Goal: Transaction & Acquisition: Purchase product/service

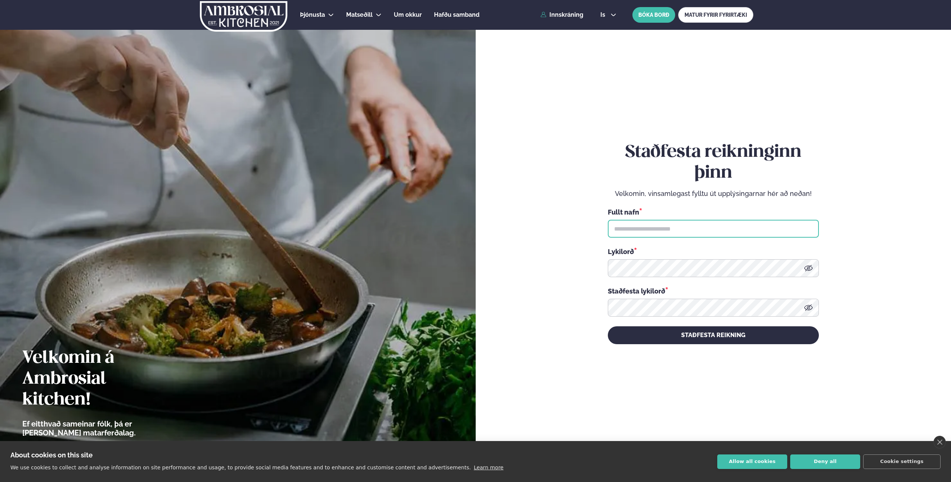
click at [690, 231] on input "text" at bounding box center [713, 229] width 211 height 18
click at [691, 229] on input "text" at bounding box center [713, 229] width 211 height 18
click at [692, 227] on input "text" at bounding box center [713, 229] width 211 height 18
type input "**********"
drag, startPoint x: 812, startPoint y: 269, endPoint x: 768, endPoint y: 294, distance: 50.9
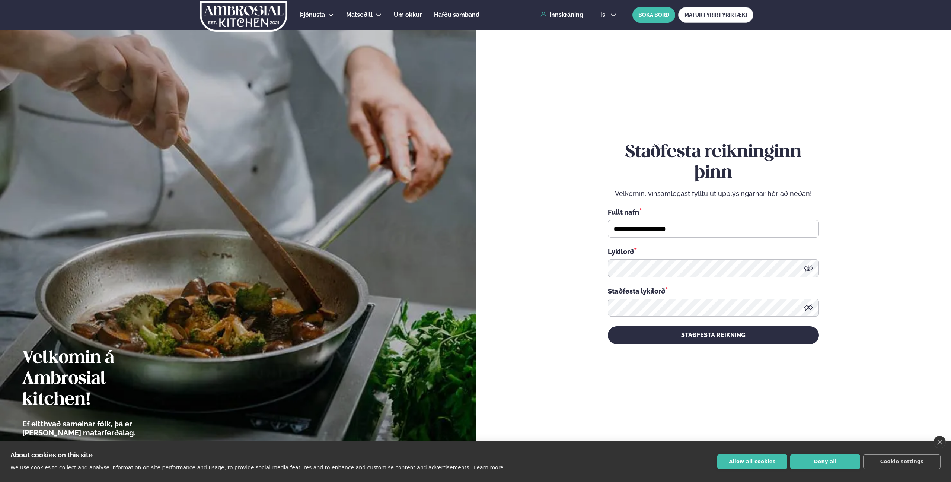
click at [812, 269] on icon at bounding box center [808, 267] width 9 height 9
drag, startPoint x: 753, startPoint y: 330, endPoint x: 752, endPoint y: 334, distance: 4.2
click at [753, 330] on button "STAÐFESTA REIKNING" at bounding box center [713, 335] width 211 height 18
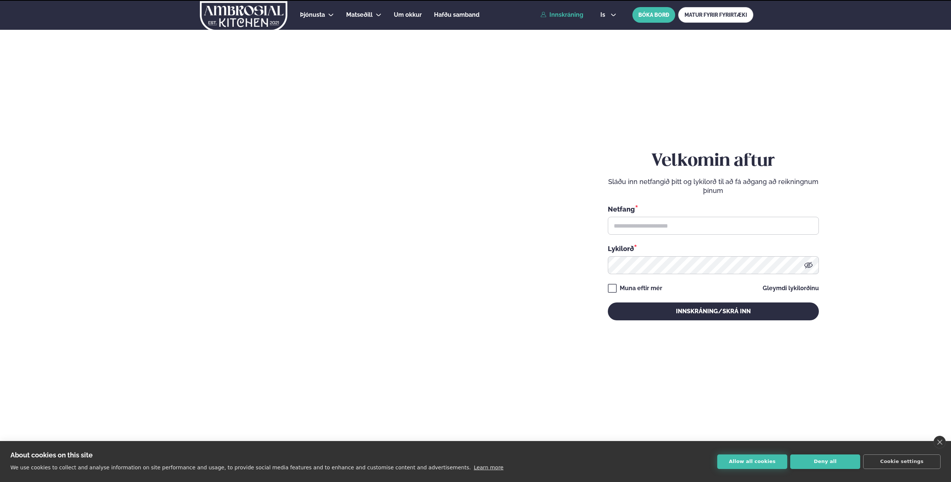
click at [771, 461] on button "Allow all cookies" at bounding box center [752, 461] width 70 height 15
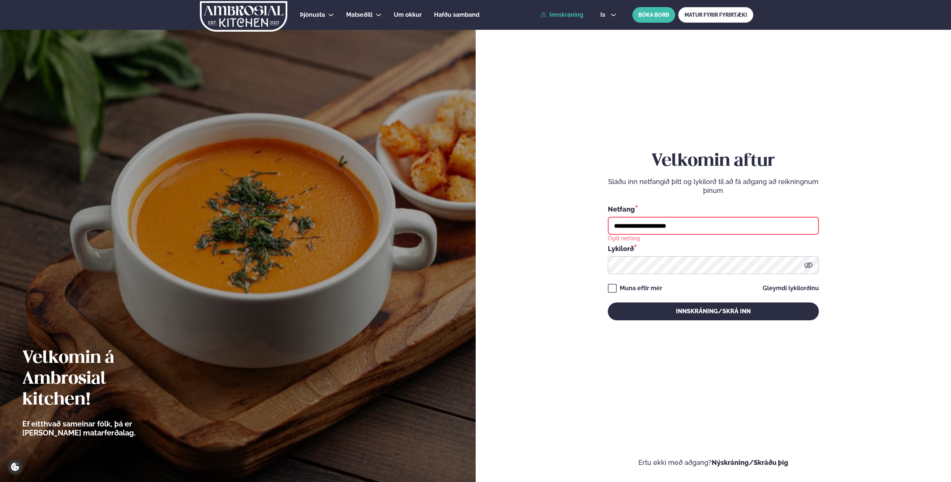
click at [662, 227] on input "**********" at bounding box center [713, 226] width 211 height 18
click at [661, 227] on input "**********" at bounding box center [713, 226] width 211 height 18
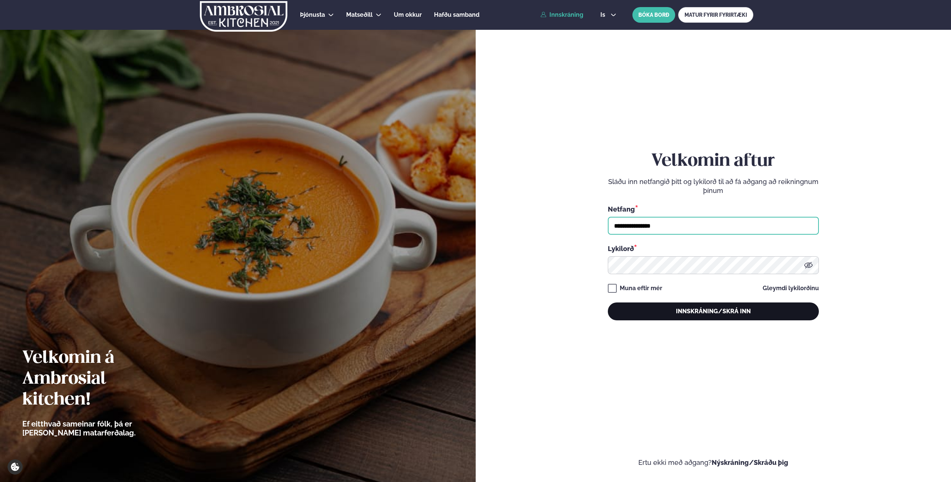
type input "**********"
click at [690, 309] on button "Innskráning/Skrá inn" at bounding box center [713, 311] width 211 height 18
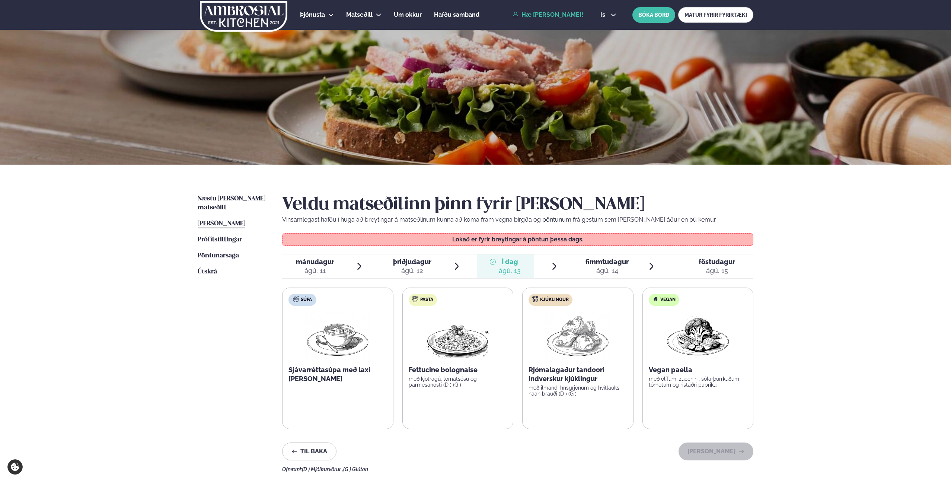
click at [838, 345] on div "Þjónusta Hádegismatur fyrir fyrirtæki Fyrirtækja veitingar Einkapartý Matseðill…" at bounding box center [475, 326] width 951 height 652
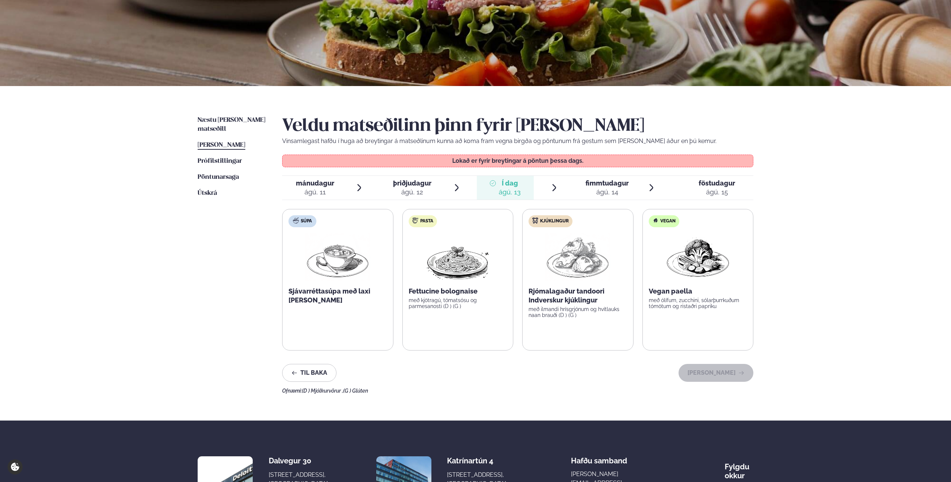
scroll to position [79, 0]
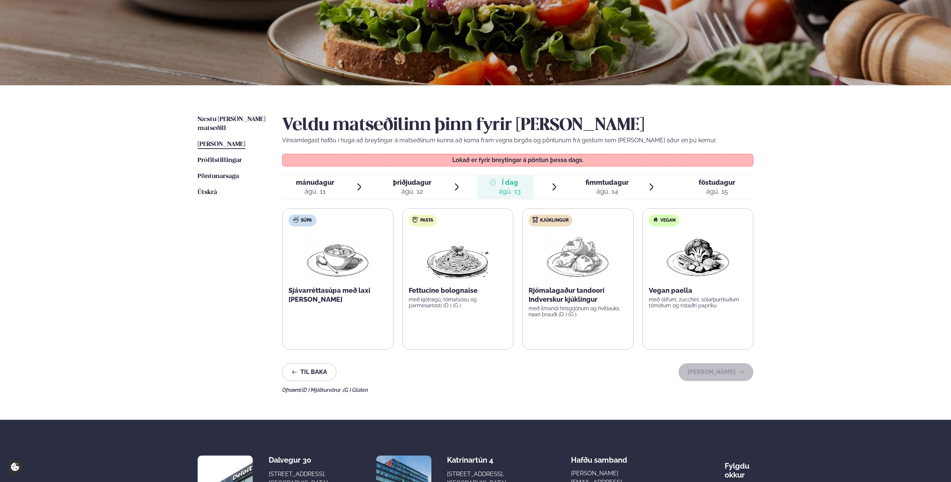
click at [652, 186] on icon at bounding box center [651, 186] width 9 height 9
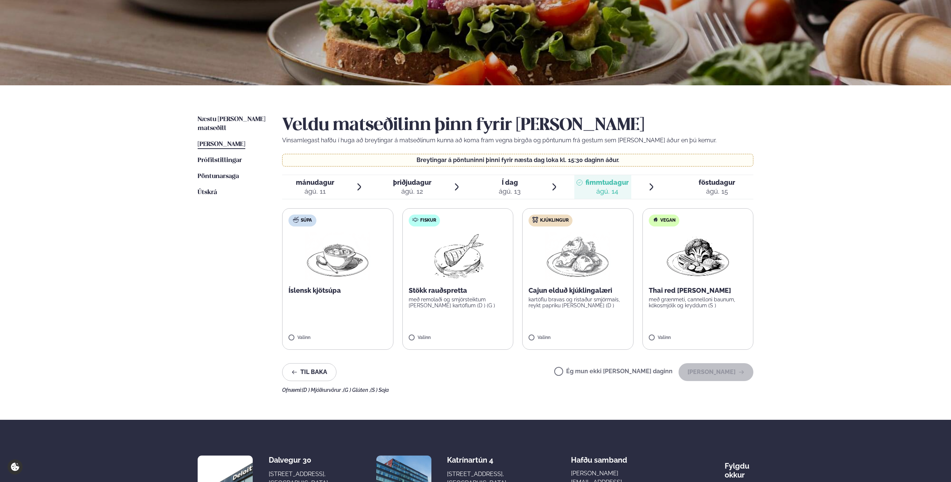
click at [651, 186] on icon at bounding box center [651, 186] width 9 height 9
click at [559, 188] on ul "mánudagur mán. [DATE] þriðjudagur þri. [DATE] Í dag Í d. [DATE] fimmtudagur fim…" at bounding box center [517, 187] width 471 height 24
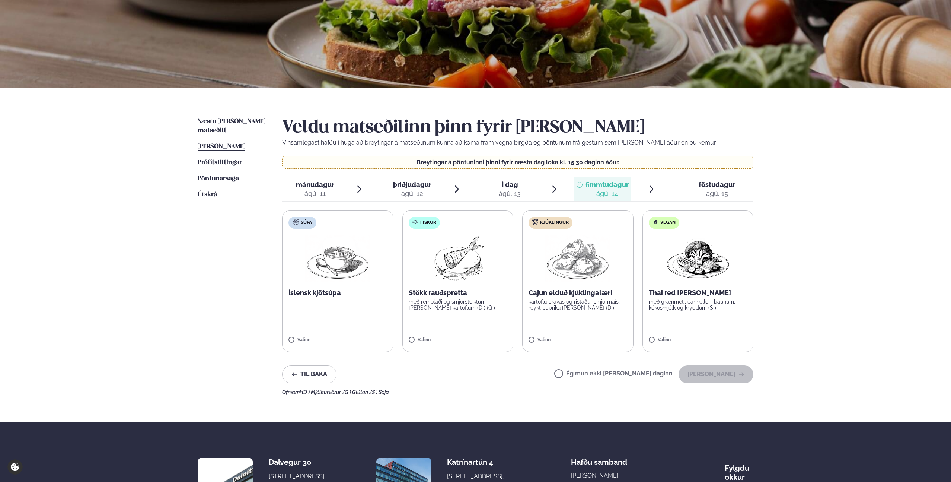
scroll to position [77, 0]
click at [652, 187] on icon at bounding box center [651, 188] width 4 height 7
click at [374, 135] on h2 "Veldu matseðilinn þinn fyrir [PERSON_NAME]" at bounding box center [517, 127] width 471 height 21
click at [458, 162] on p "Breytingar á pöntuninni þinni fyrir næsta dag loka kl. 15:30 daginn áður." at bounding box center [518, 162] width 456 height 6
click at [593, 162] on p "Breytingar á pöntuninni þinni fyrir næsta dag loka kl. 15:30 daginn áður." at bounding box center [518, 162] width 456 height 6
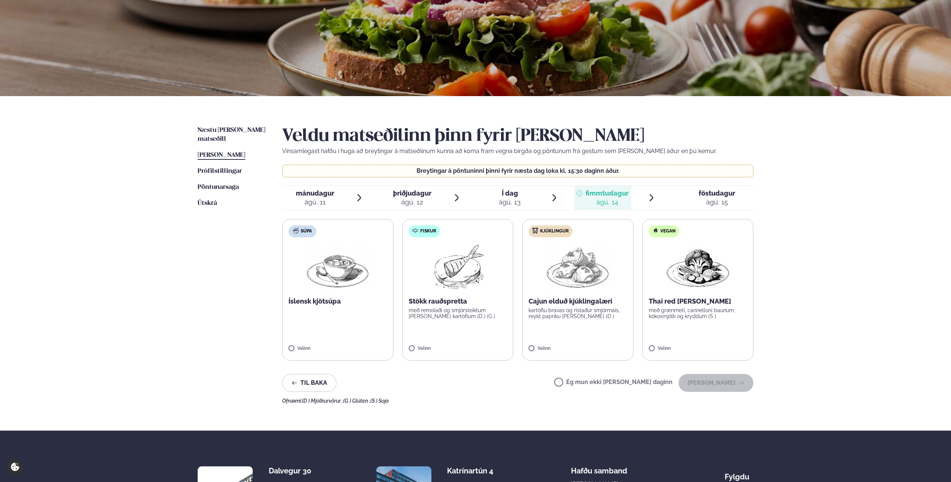
scroll to position [90, 0]
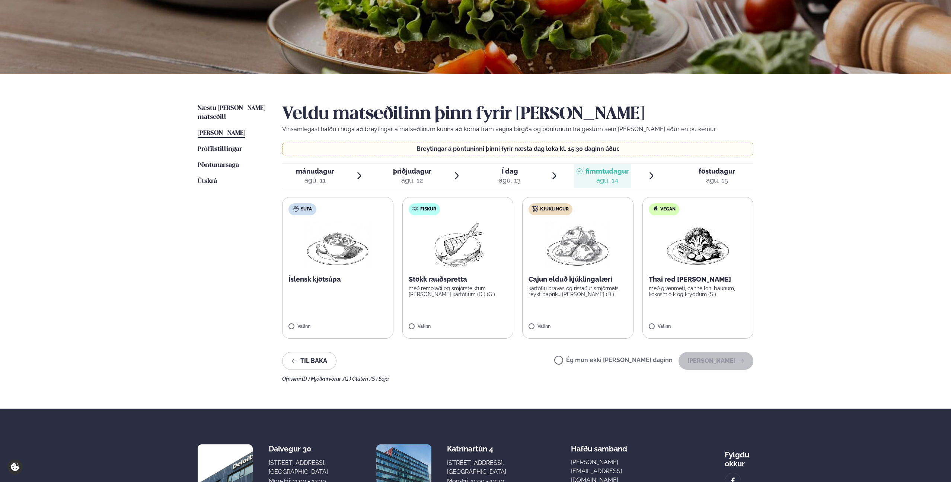
click at [685, 172] on span "föstudagur fös. [DATE]" at bounding box center [712, 176] width 81 height 24
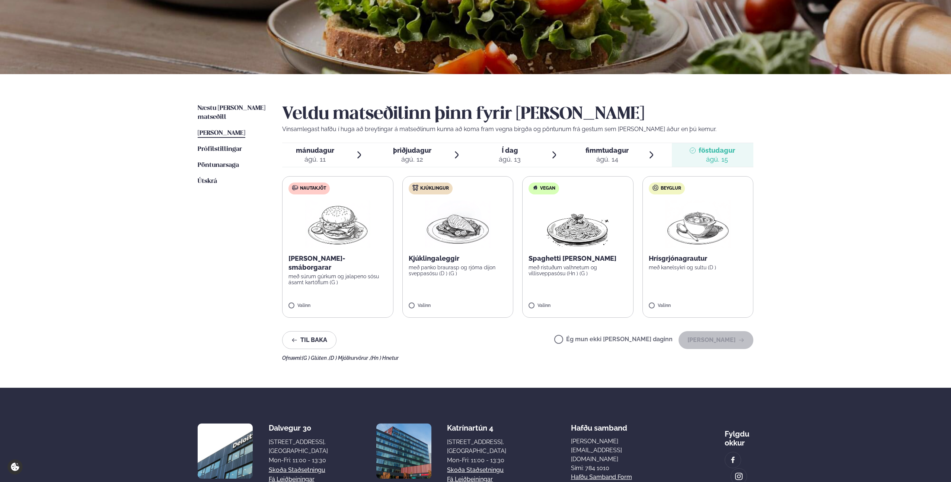
click at [715, 173] on div "Veldu matseðilinn þinn fyrir [PERSON_NAME] Vinsamlegast hafðu í huga að breytin…" at bounding box center [517, 232] width 471 height 257
drag, startPoint x: 712, startPoint y: 159, endPoint x: 541, endPoint y: 158, distance: 171.2
click at [493, 162] on ul "mánudagur mán. [DATE] þriðjudagur þri. [DATE] Í dag Í d. [DATE] fimmtudagur fim…" at bounding box center [517, 155] width 471 height 24
click at [819, 200] on div "Þjónusta Hádegismatur fyrir fyrirtæki Fyrirtækja veitingar Einkapartý Matseðill…" at bounding box center [475, 225] width 951 height 631
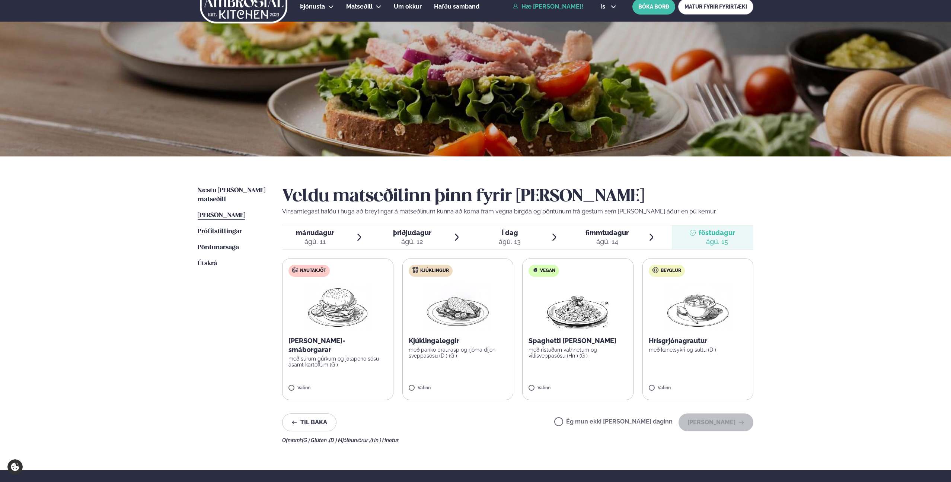
scroll to position [0, 0]
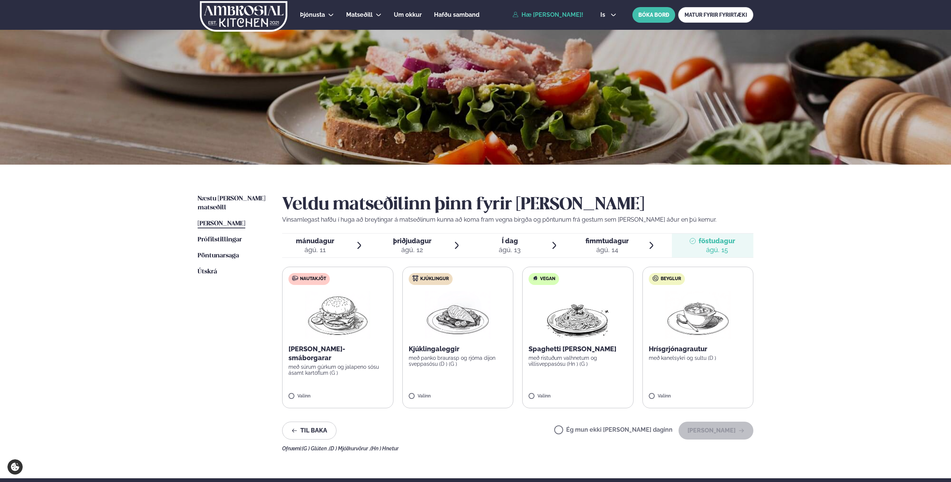
click at [653, 246] on icon at bounding box center [651, 245] width 9 height 9
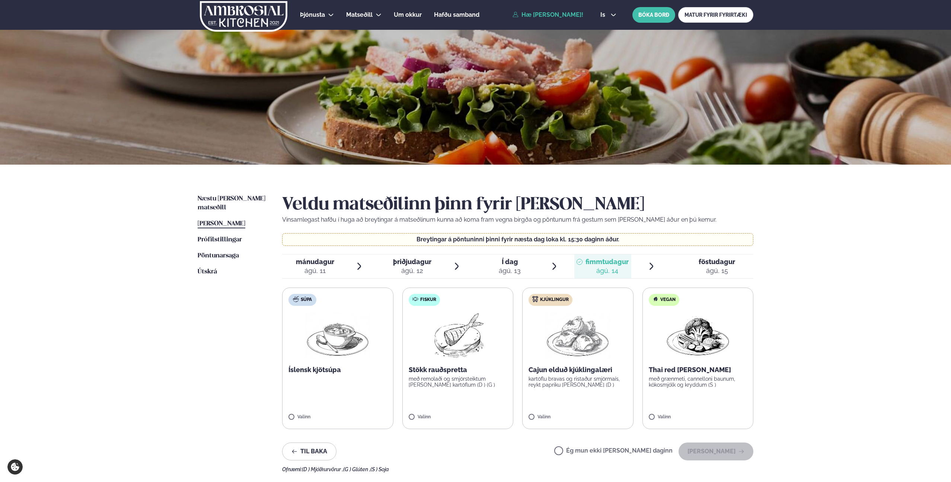
click at [651, 265] on icon at bounding box center [651, 266] width 9 height 9
click at [123, 205] on div "Þjónusta Hádegismatur fyrir fyrirtæki Fyrirtækja veitingar Einkapartý Matseðill…" at bounding box center [475, 326] width 951 height 652
click at [122, 314] on div "Þjónusta Hádegismatur fyrir fyrirtæki Fyrirtækja veitingar Einkapartý Matseðill…" at bounding box center [475, 326] width 951 height 652
click at [222, 204] on ul "Næstu [PERSON_NAME] matseðill Næsta vika [PERSON_NAME] matseðill [PERSON_NAME] …" at bounding box center [233, 333] width 70 height 278
click at [227, 199] on span "Næstu [PERSON_NAME] matseðill" at bounding box center [232, 202] width 68 height 15
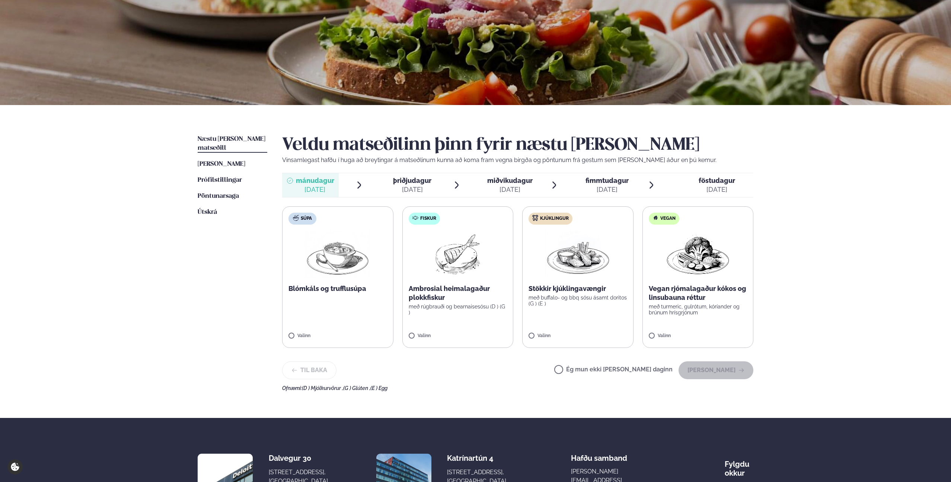
scroll to position [73, 0]
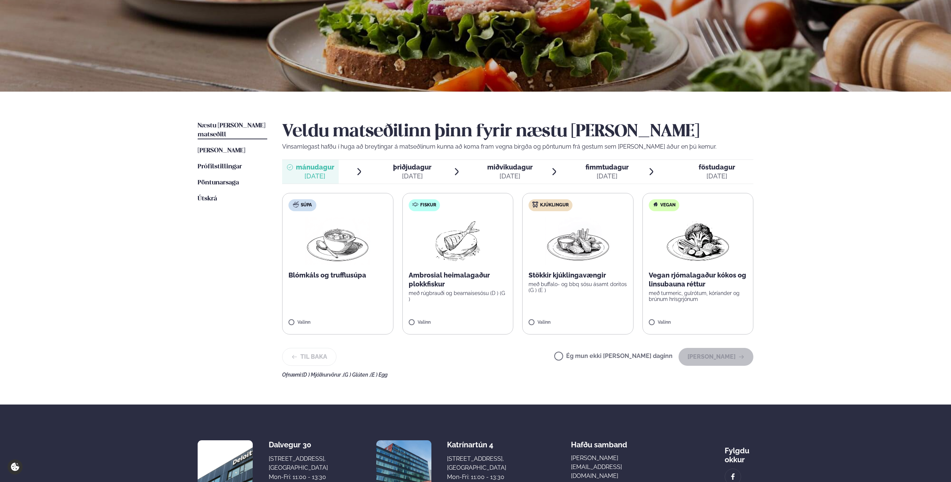
click at [508, 172] on div "[DATE]" at bounding box center [509, 176] width 45 height 9
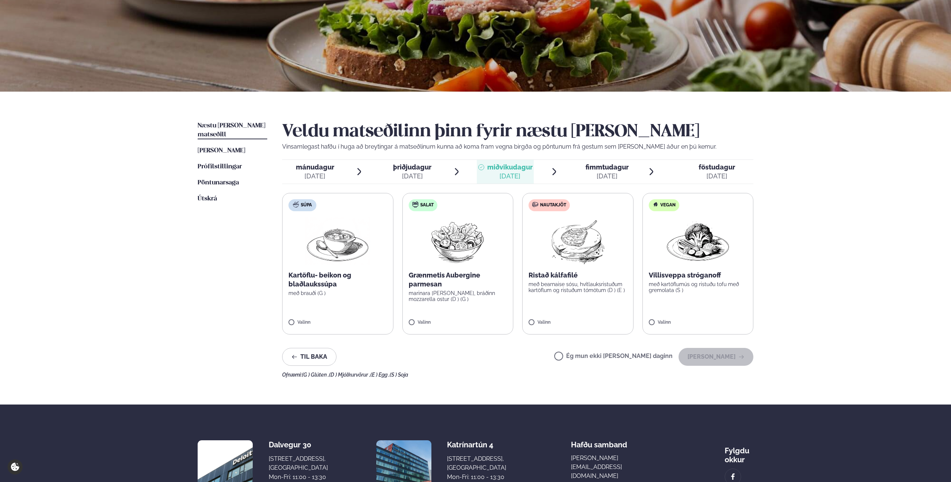
click at [317, 170] on span "mánudagur" at bounding box center [315, 167] width 38 height 8
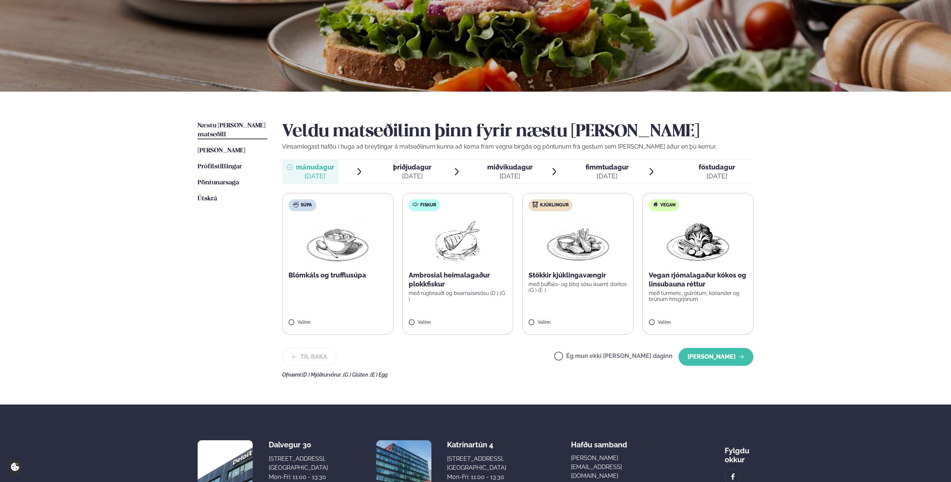
click at [412, 164] on span "þriðjudagur" at bounding box center [412, 167] width 38 height 8
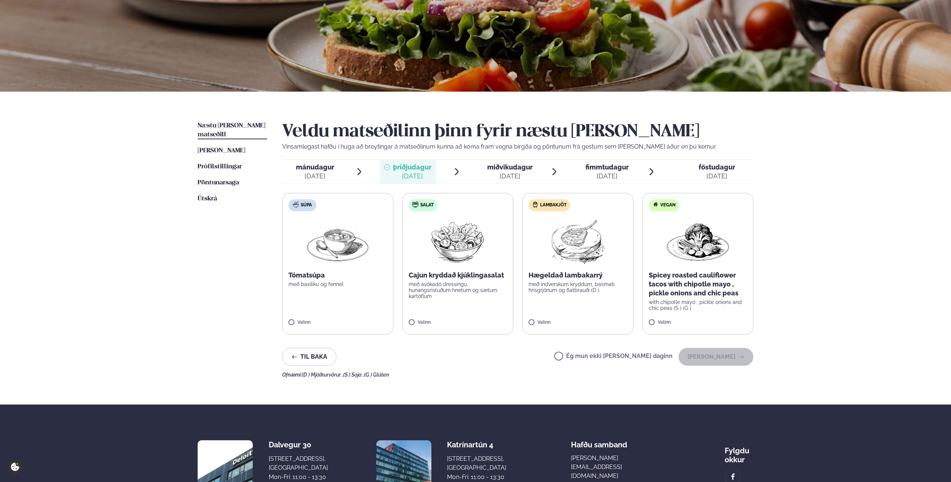
click at [289, 168] on icon at bounding box center [290, 167] width 6 height 6
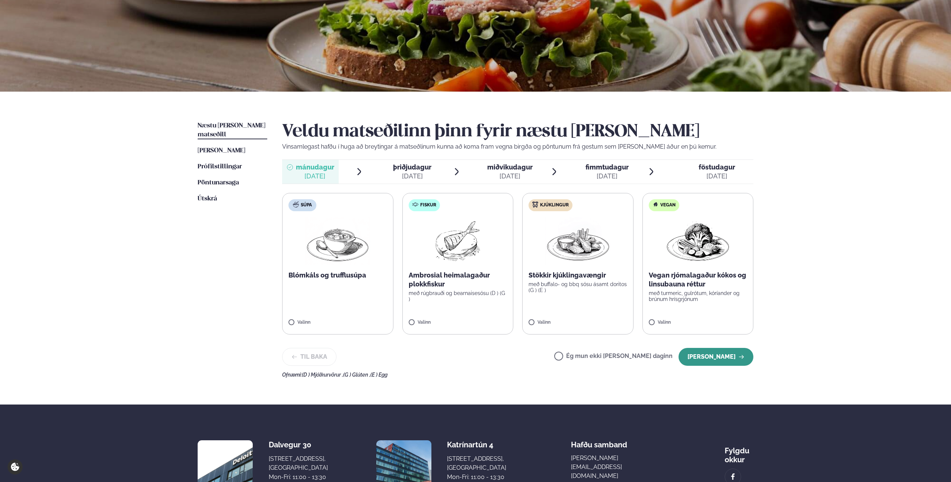
click at [704, 354] on button "[PERSON_NAME]" at bounding box center [715, 357] width 75 height 18
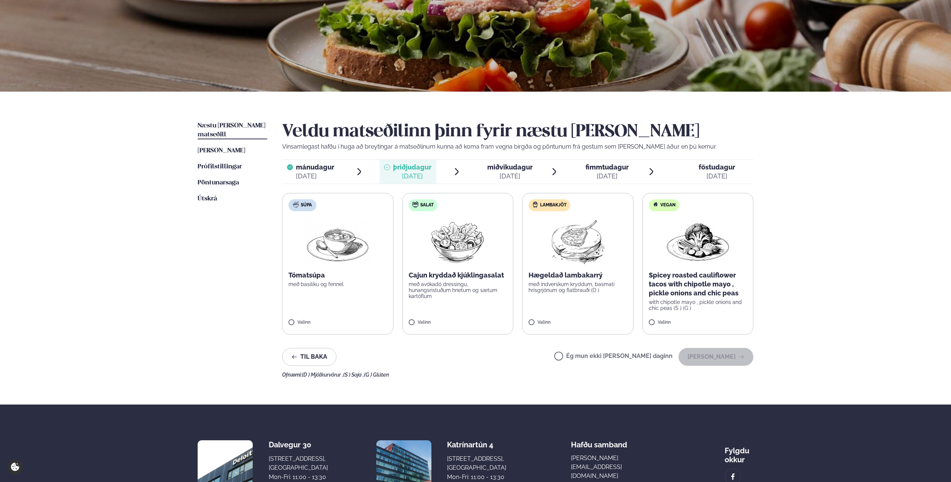
click at [312, 173] on div "[DATE]" at bounding box center [315, 176] width 38 height 9
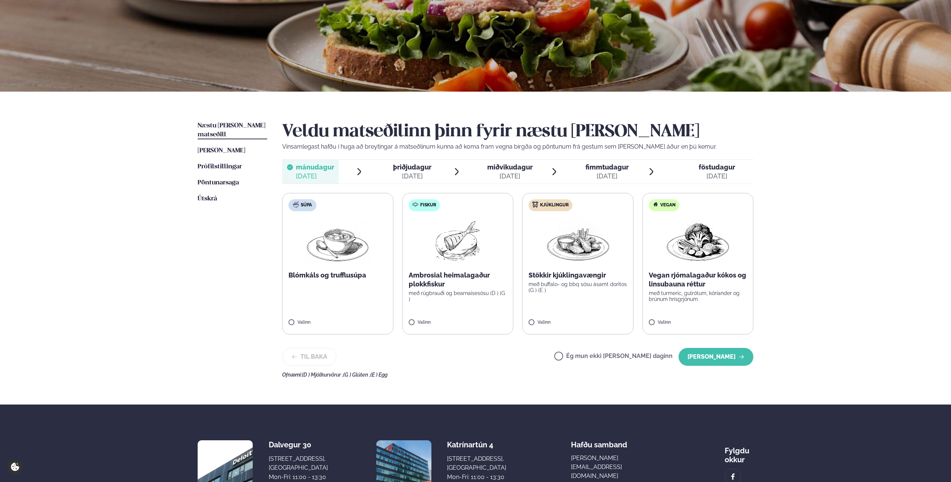
click at [422, 170] on span "þriðjudagur" at bounding box center [412, 167] width 38 height 8
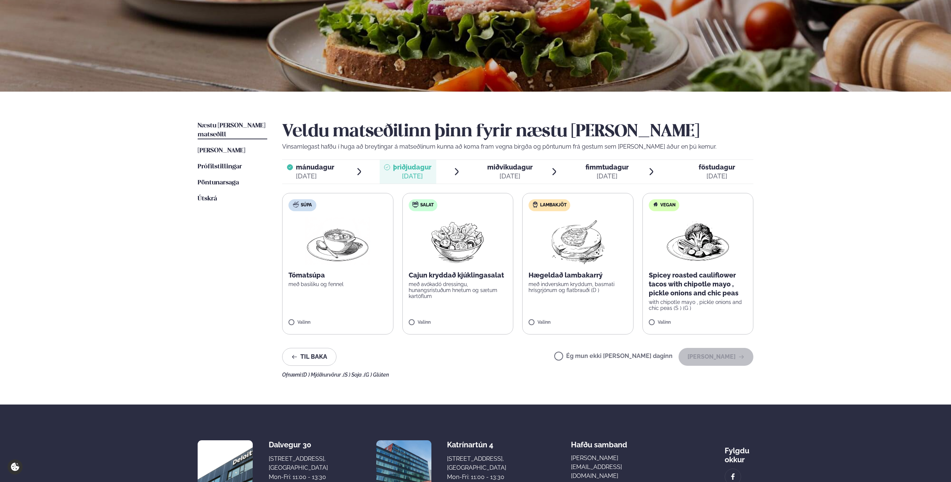
click at [585, 355] on label "Ég mun ekki [PERSON_NAME] daginn" at bounding box center [613, 357] width 118 height 8
click at [715, 357] on button "[PERSON_NAME]" at bounding box center [715, 357] width 75 height 18
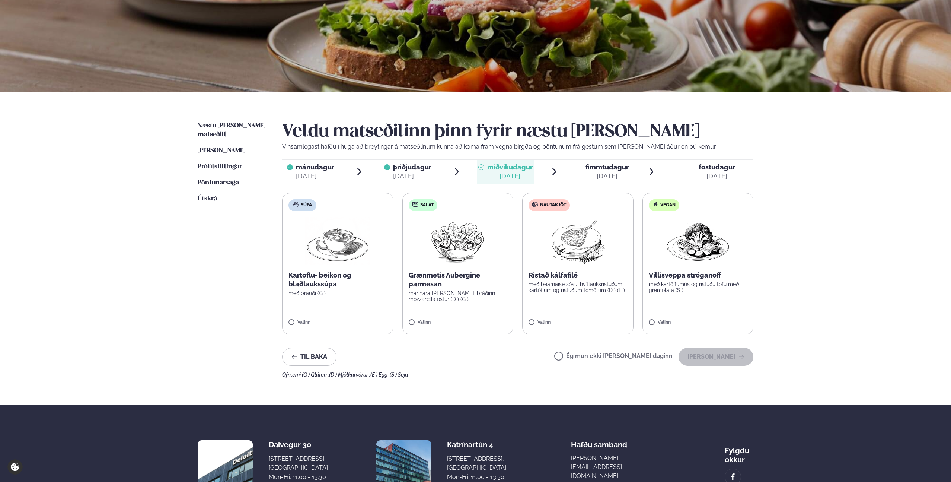
drag, startPoint x: 843, startPoint y: 306, endPoint x: 833, endPoint y: 299, distance: 12.3
click at [843, 306] on div "Þjónusta Hádegismatur fyrir fyrirtæki Fyrirtækja veitingar Einkapartý Matseðill…" at bounding box center [475, 242] width 951 height 631
click at [722, 356] on button "[PERSON_NAME]" at bounding box center [715, 357] width 75 height 18
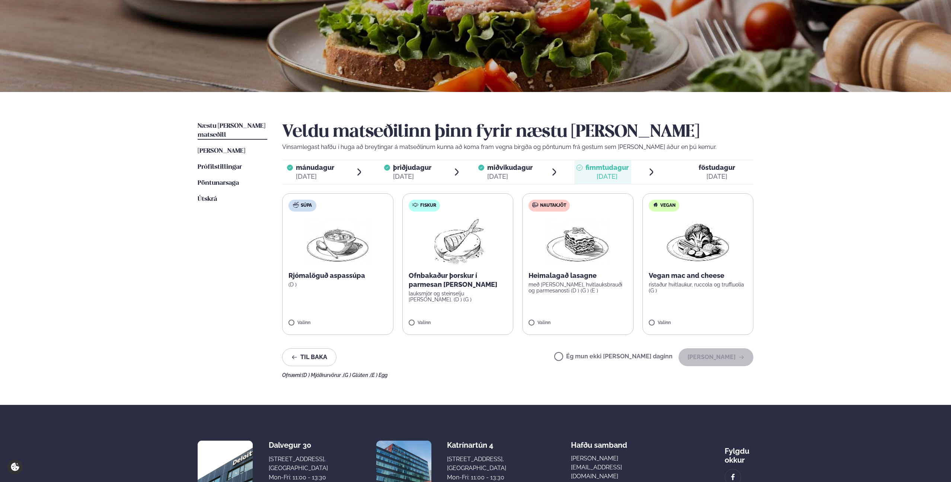
scroll to position [70, 0]
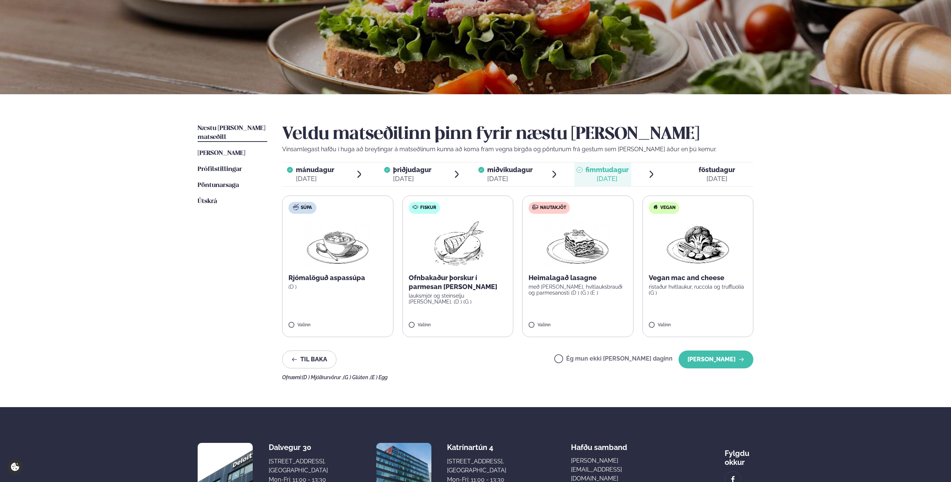
click at [532, 322] on label "Nautakjöt Heimalagað lasagne með basil pesto, hvítlauksbrauði og parmesanosti (…" at bounding box center [577, 265] width 111 height 141
click at [720, 358] on button "[PERSON_NAME]" at bounding box center [715, 359] width 75 height 18
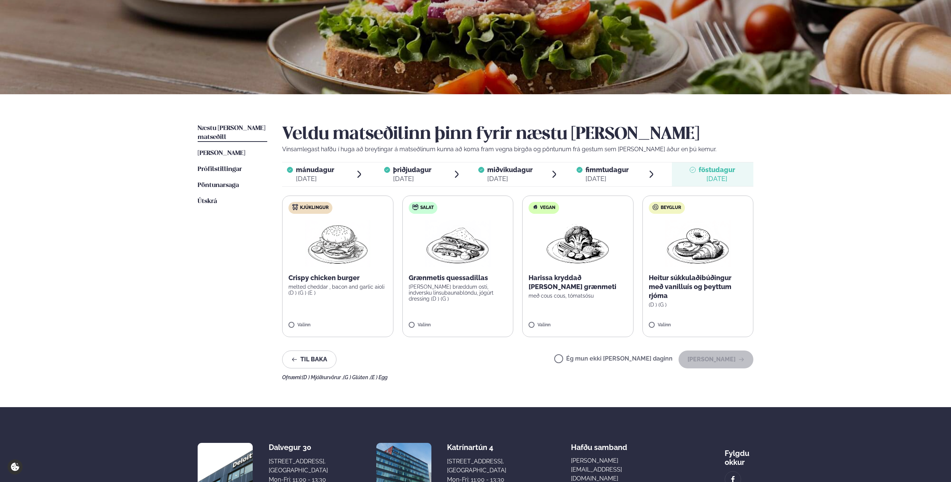
click at [583, 359] on label "Ég mun ekki [PERSON_NAME] daginn" at bounding box center [613, 359] width 118 height 8
click at [716, 360] on button "[PERSON_NAME]" at bounding box center [715, 359] width 75 height 18
